Goal: Transaction & Acquisition: Purchase product/service

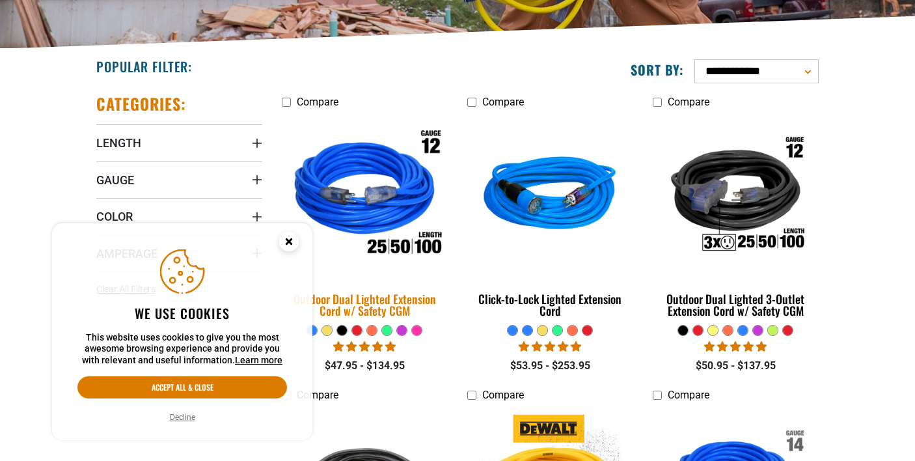
click at [390, 223] on img at bounding box center [365, 196] width 182 height 167
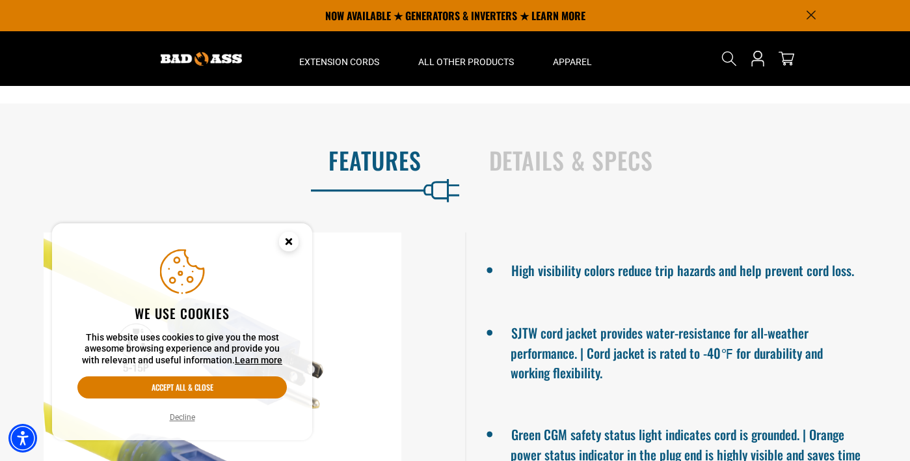
scroll to position [773, 0]
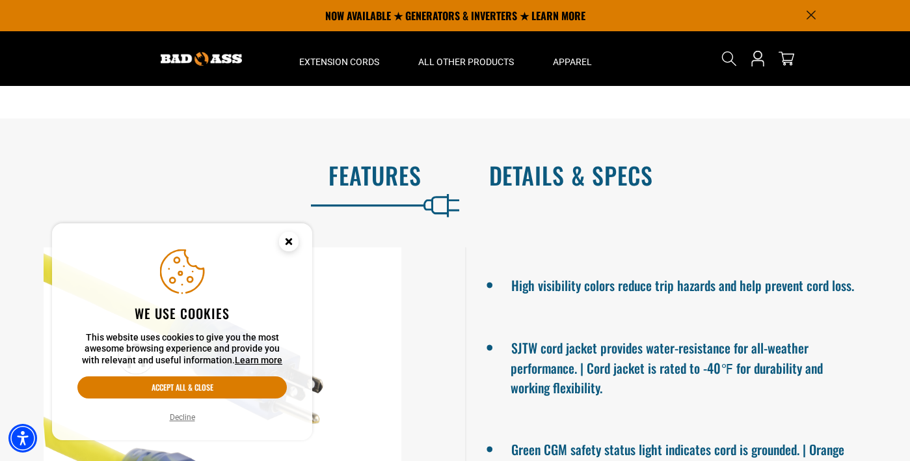
click at [547, 189] on h2 "Details & Specs" at bounding box center [686, 174] width 394 height 27
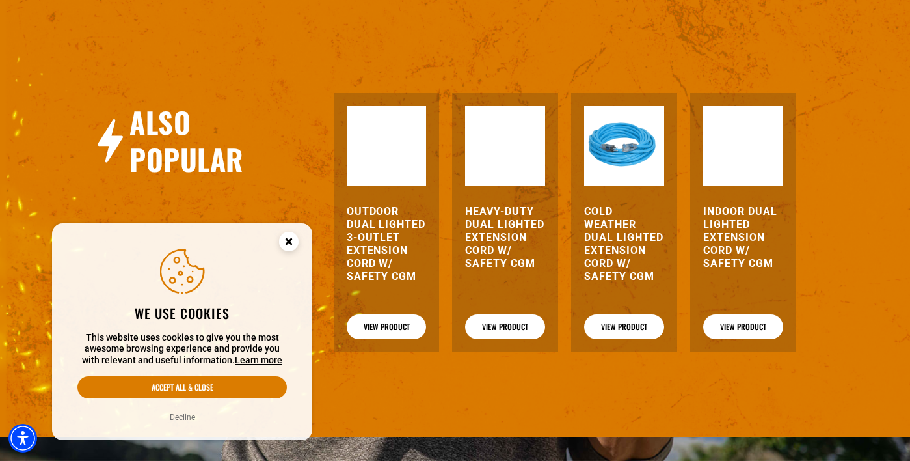
scroll to position [1474, 0]
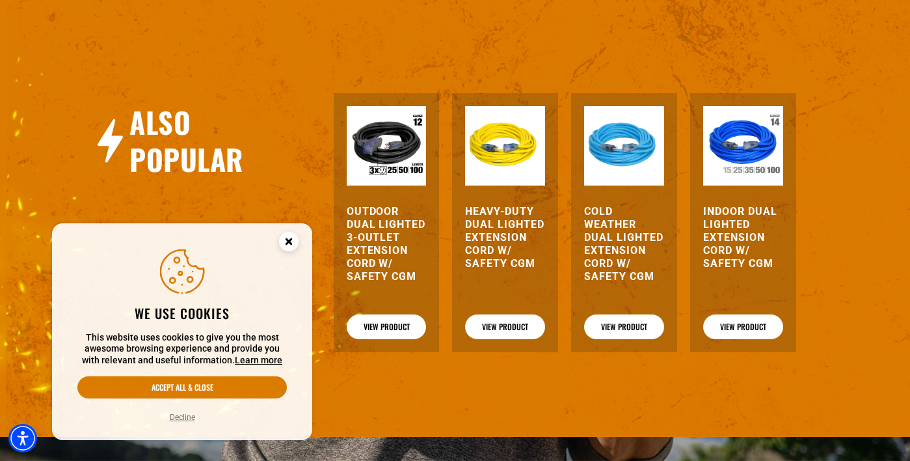
click at [389, 151] on img at bounding box center [387, 146] width 80 height 80
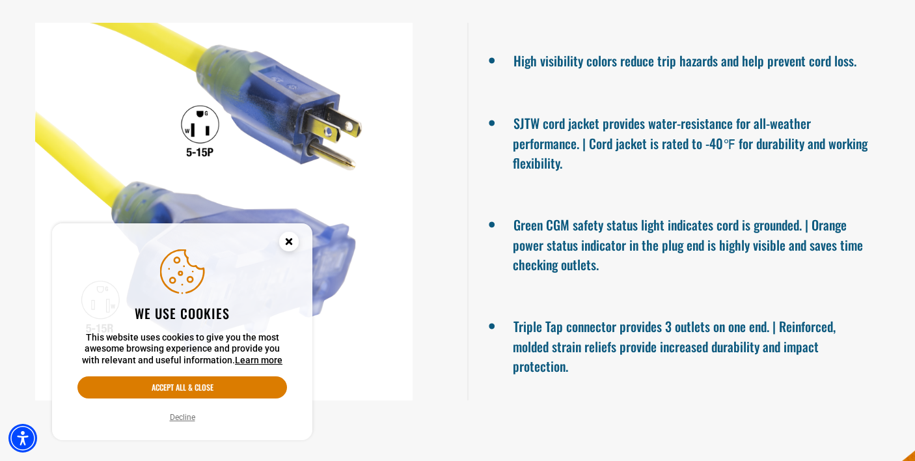
scroll to position [1007, 0]
